Goal: Communication & Community: Answer question/provide support

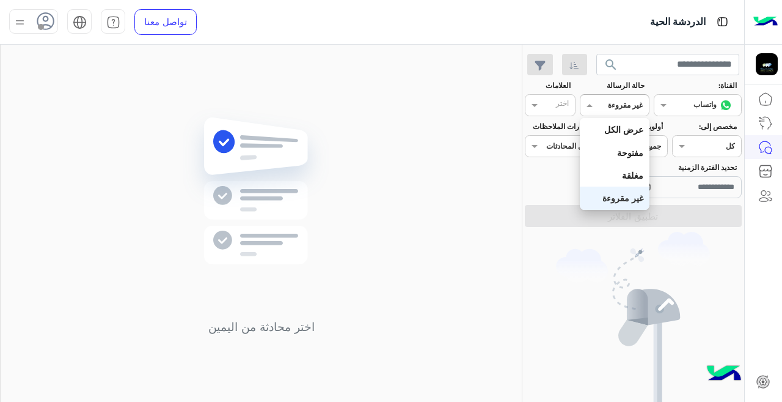
click at [609, 108] on div at bounding box center [615, 104] width 68 height 12
click at [629, 201] on b "غير مقروءة" at bounding box center [623, 198] width 41 height 10
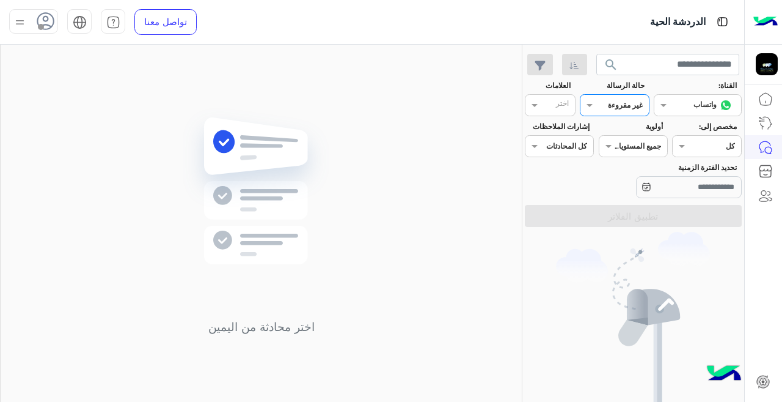
click at [606, 108] on div at bounding box center [615, 104] width 68 height 12
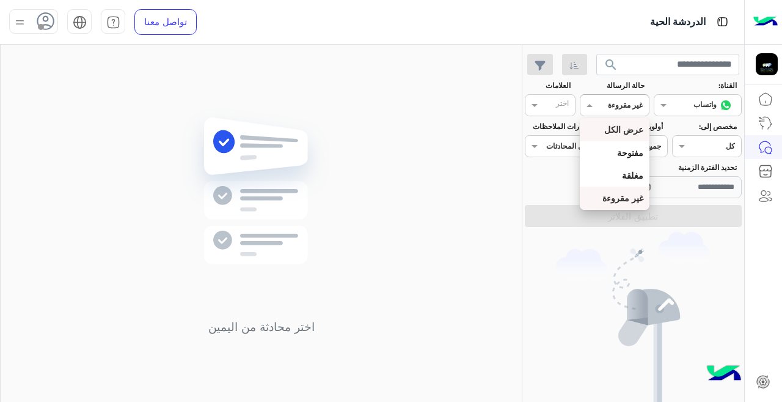
click at [627, 128] on b "عرض الكل" at bounding box center [624, 129] width 39 height 10
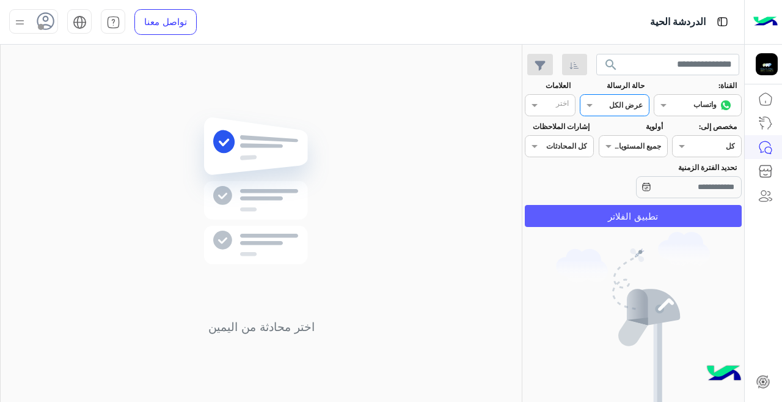
click at [636, 219] on button "تطبيق الفلاتر" at bounding box center [633, 216] width 217 height 22
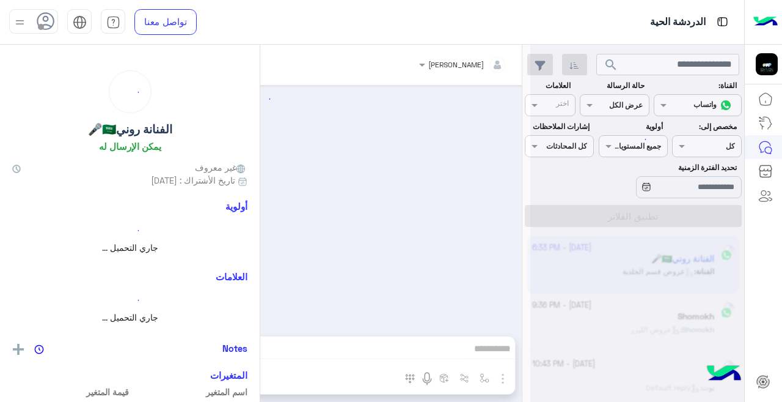
click at [594, 106] on div at bounding box center [638, 206] width 214 height 402
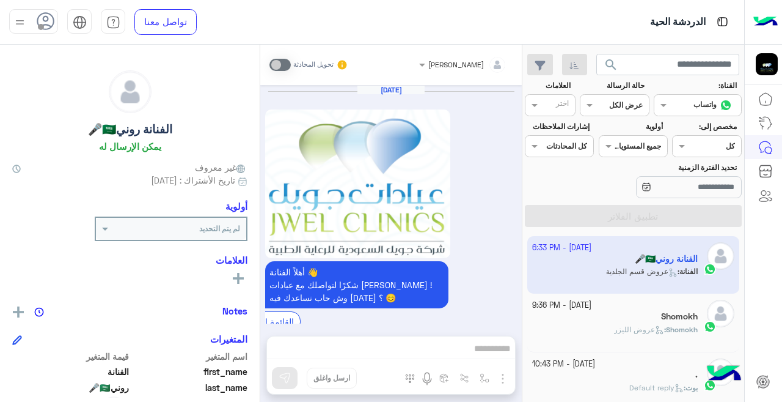
scroll to position [539, 0]
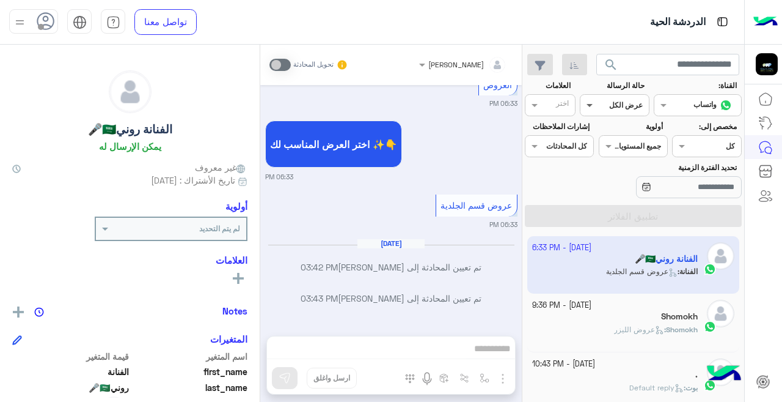
click at [591, 109] on span at bounding box center [588, 104] width 15 height 13
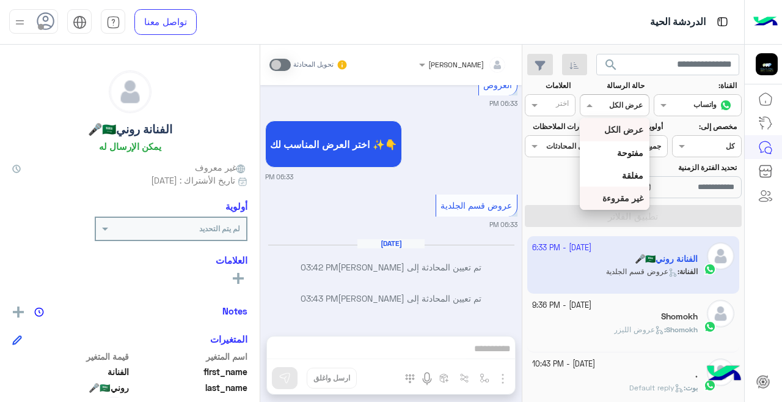
click at [626, 204] on div "غير مقروءة" at bounding box center [614, 197] width 69 height 23
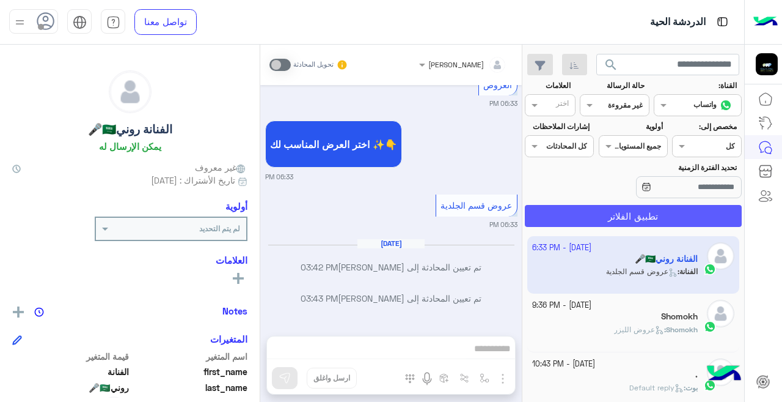
click at [639, 217] on button "تطبيق الفلاتر" at bounding box center [633, 216] width 217 height 22
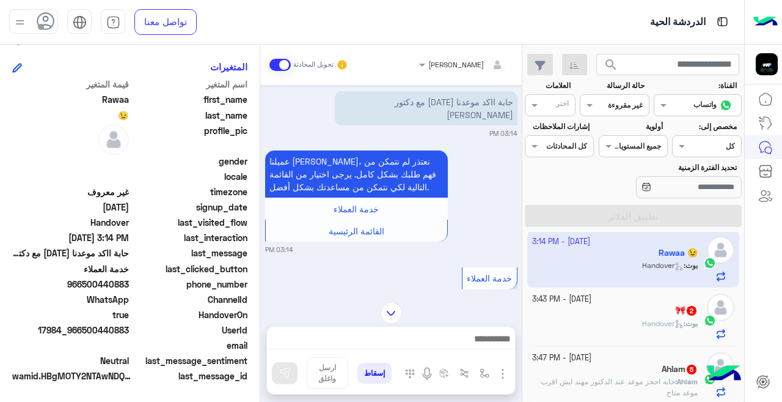
scroll to position [516, 0]
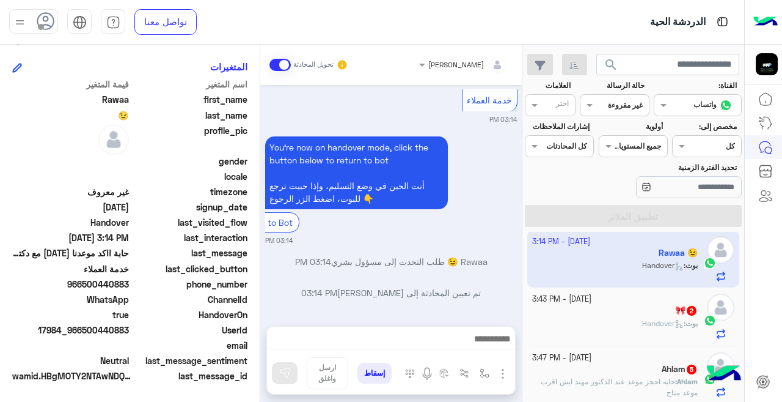
click at [587, 295] on small "[DATE] - 3:43 PM" at bounding box center [561, 299] width 59 height 12
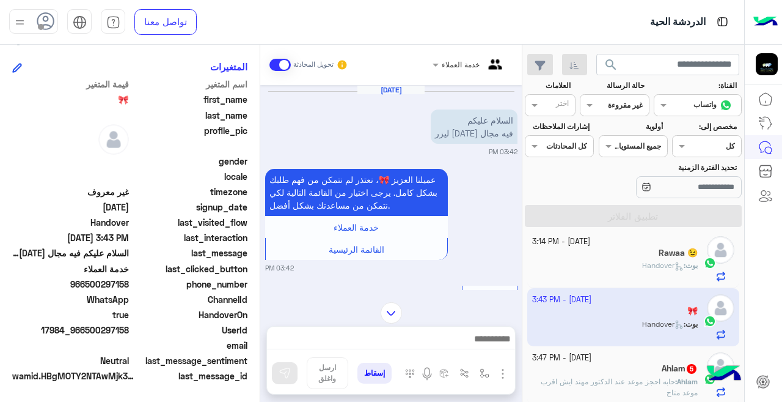
click at [634, 362] on div "[DATE] - 3:47 PM" at bounding box center [615, 358] width 166 height 12
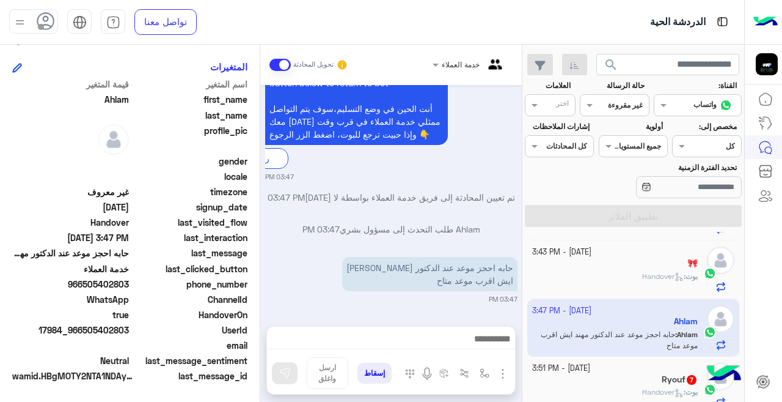
scroll to position [67, 0]
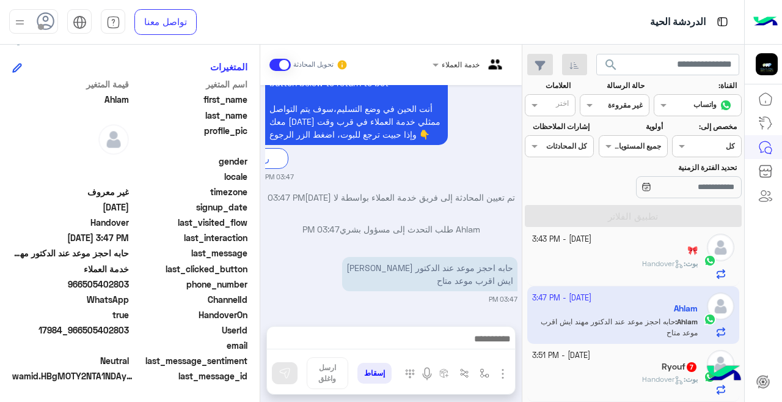
click at [584, 357] on small "[DATE] - 3:51 PM" at bounding box center [561, 356] width 58 height 12
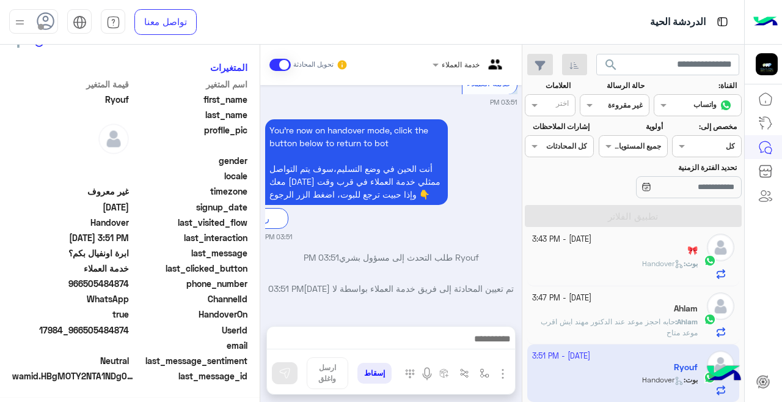
scroll to position [272, 0]
click at [613, 107] on div at bounding box center [615, 104] width 68 height 12
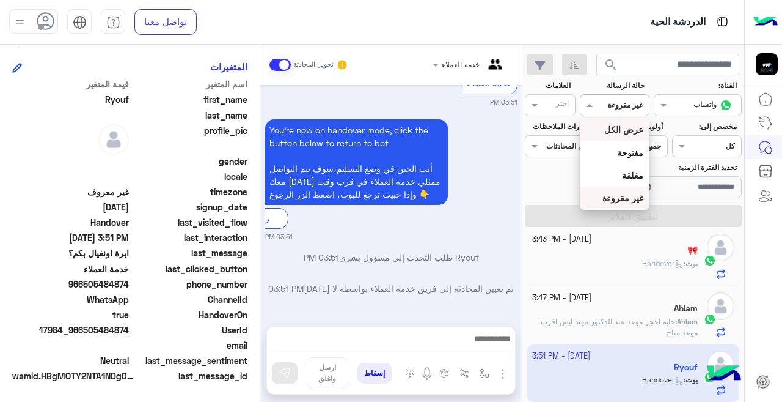
click at [613, 127] on b "عرض الكل" at bounding box center [624, 129] width 39 height 10
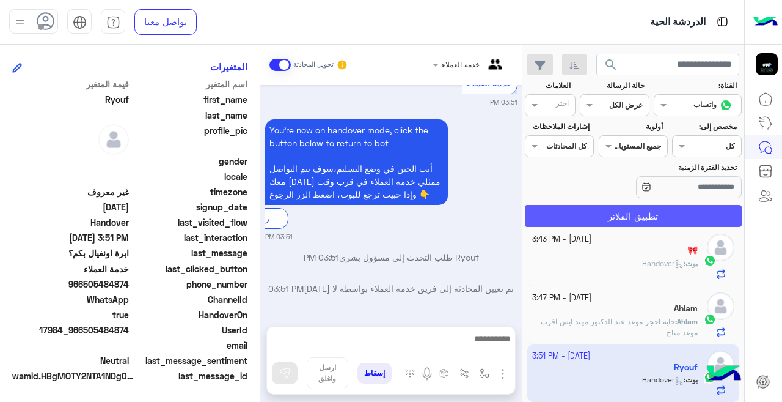
click at [619, 216] on button "تطبيق الفلاتر" at bounding box center [633, 216] width 217 height 22
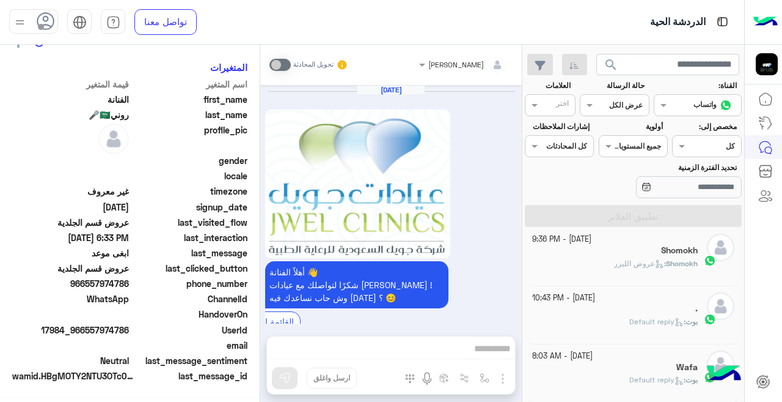
scroll to position [539, 0]
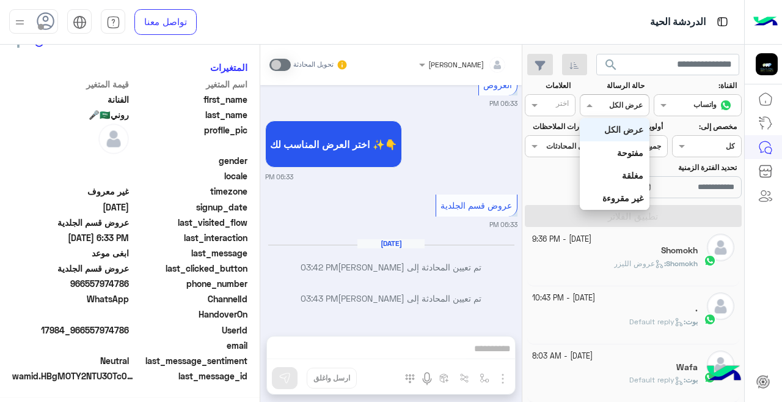
click at [600, 109] on div "القناه عرض الكل" at bounding box center [622, 105] width 53 height 11
click at [614, 191] on div "غير مقروءة" at bounding box center [614, 197] width 69 height 23
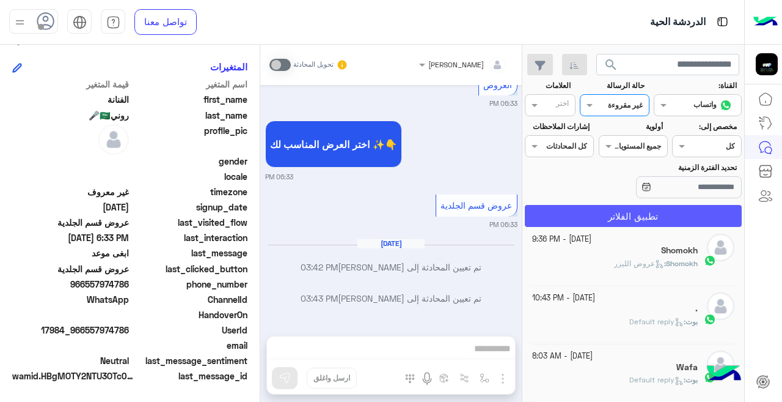
click at [605, 220] on button "تطبيق الفلاتر" at bounding box center [633, 216] width 217 height 22
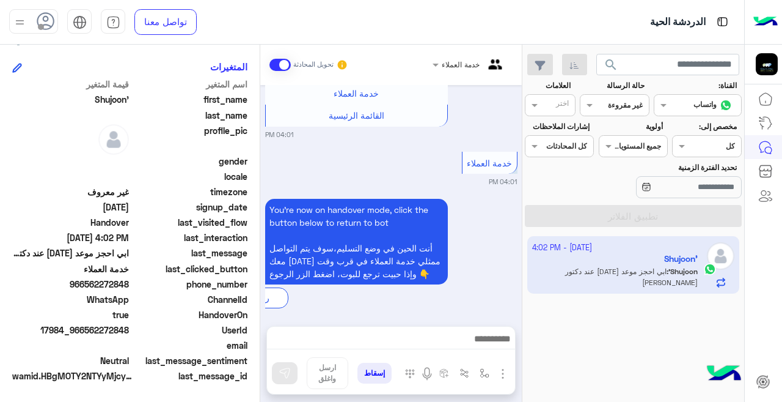
scroll to position [272, 0]
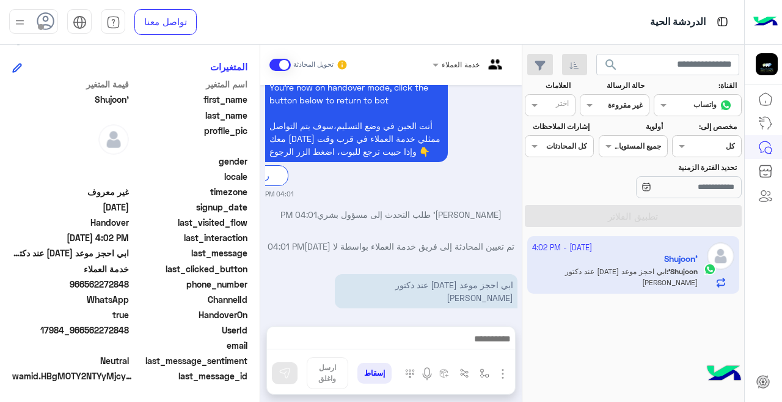
click at [438, 64] on div at bounding box center [470, 63] width 87 height 12
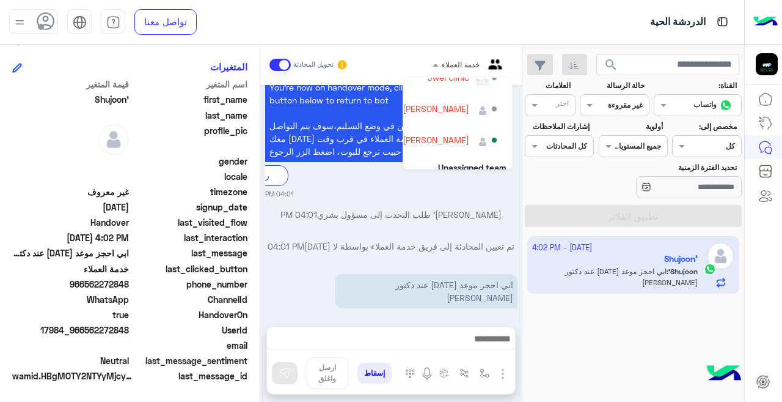
scroll to position [80, 0]
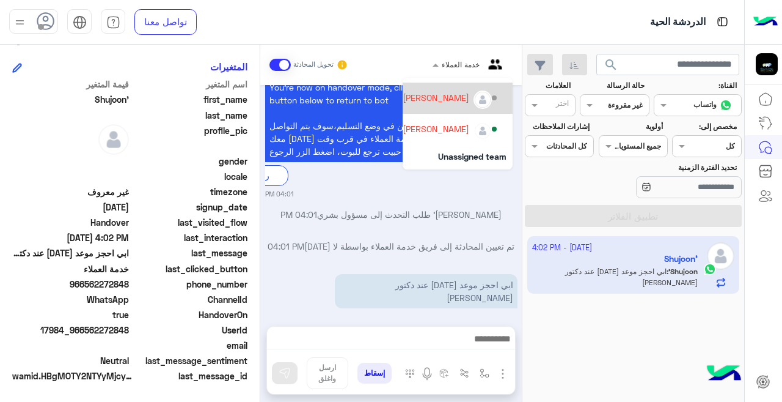
click at [449, 101] on div "[PERSON_NAME]" at bounding box center [436, 97] width 67 height 13
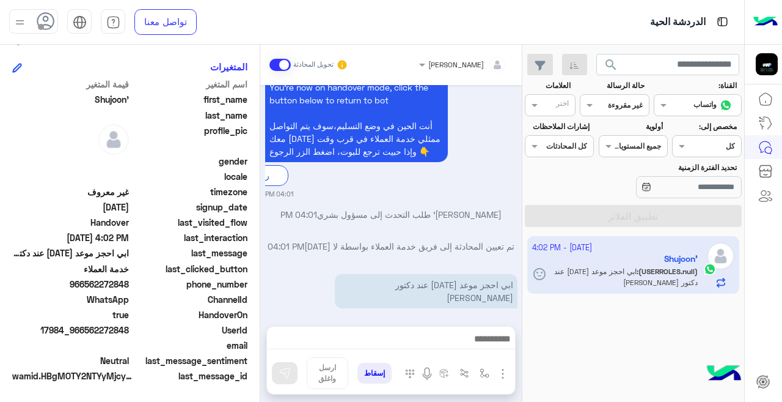
scroll to position [702, 0]
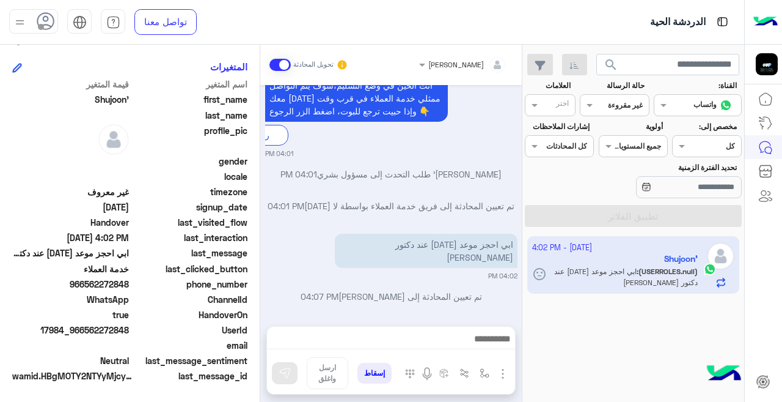
click at [425, 328] on div at bounding box center [391, 341] width 248 height 31
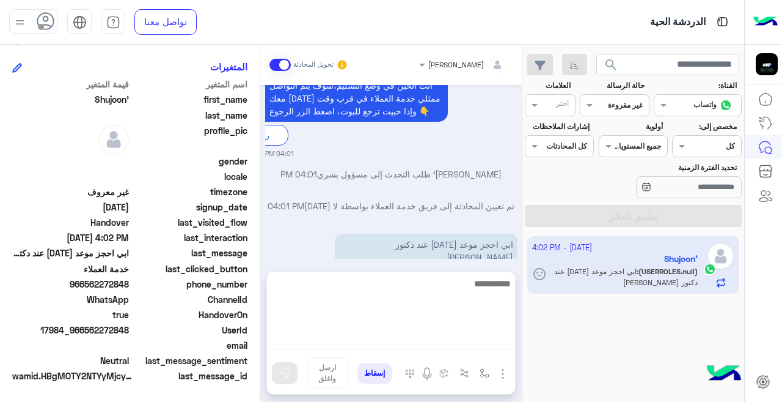
click at [430, 334] on textarea at bounding box center [391, 312] width 248 height 73
type textarea "**********"
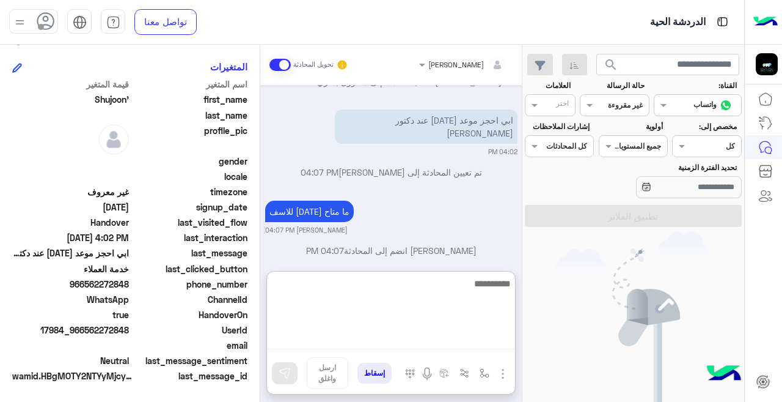
scroll to position [881, 0]
